Goal: Navigation & Orientation: Find specific page/section

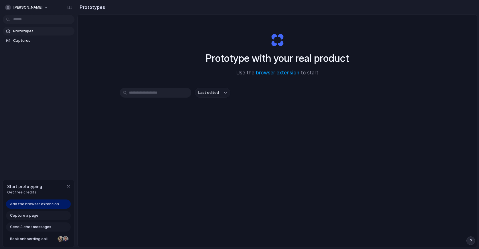
click at [58, 154] on div "[PERSON_NAME] Prototypes Captures Start prototyping Get free credits Add the br…" at bounding box center [38, 124] width 77 height 249
click at [146, 97] on input "text" at bounding box center [156, 93] width 72 height 10
click at [273, 74] on link "browser extension" at bounding box center [278, 73] width 44 height 6
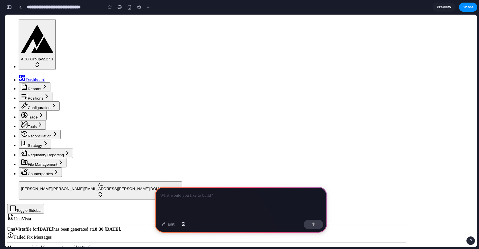
click at [46, 83] on button "Reports" at bounding box center [35, 87] width 32 height 9
click at [44, 83] on button "Reports" at bounding box center [35, 87] width 32 height 9
click at [52, 92] on button "Positions" at bounding box center [36, 96] width 34 height 9
click at [50, 83] on button "Reports" at bounding box center [35, 87] width 32 height 9
click at [213, 201] on div at bounding box center [241, 202] width 172 height 31
